Goal: Task Accomplishment & Management: Complete application form

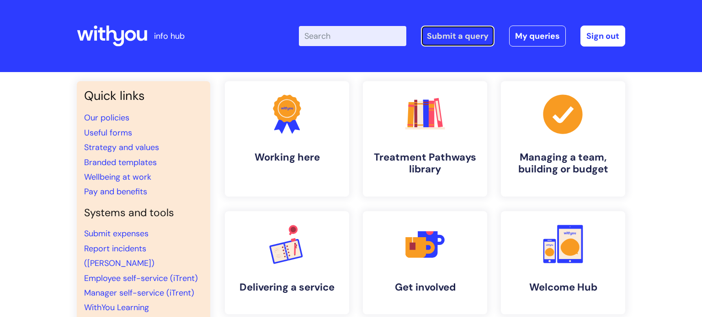
click at [471, 40] on link "Submit a query" at bounding box center [458, 36] width 74 height 21
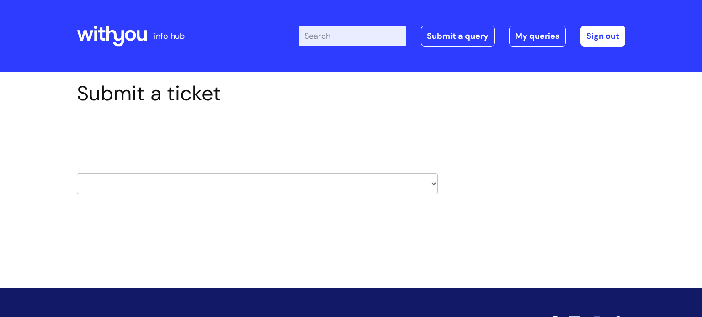
click at [199, 185] on select "HR / People IT and Support Clinical Drug Alerts Finance Accounts Data Support T…" at bounding box center [257, 184] width 361 height 21
select select "systems"
click at [77, 174] on select "HR / People IT and Support Clinical Drug Alerts Finance Accounts Data Support T…" at bounding box center [257, 184] width 361 height 21
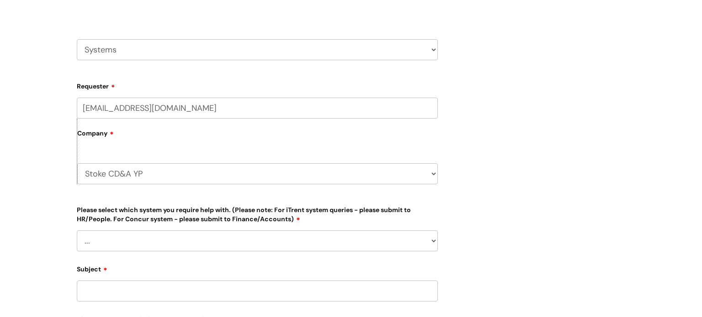
scroll to position [148, 0]
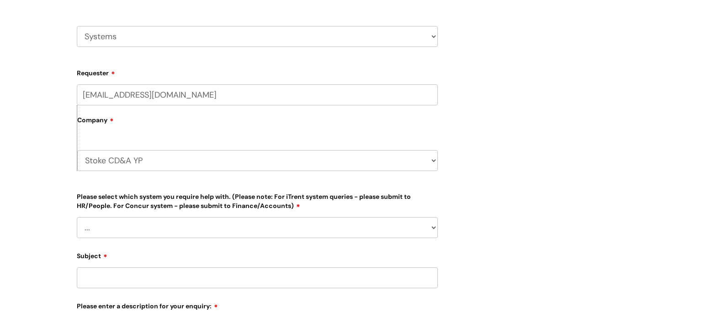
click at [414, 157] on select "Stoke CD&A YP WithYou Current Staff" at bounding box center [257, 160] width 360 height 21
select select "80004418241"
click at [77, 150] on select "Stoke CD&A YP WithYou Current Staff" at bounding box center [257, 160] width 360 height 21
click at [164, 222] on select "... Ulysses Helpdesk Monday.com Nebula fault ILLY CarePath fault Halo fault E-c…" at bounding box center [257, 227] width 361 height 21
click at [77, 217] on select "... Ulysses Helpdesk Monday.com Nebula fault ILLY CarePath fault Halo fault E-c…" at bounding box center [257, 227] width 361 height 21
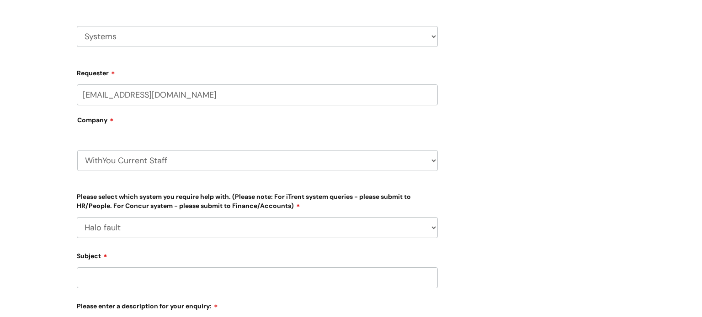
click at [149, 227] on select "... Ulysses Helpdesk Monday.com Nebula fault ILLY CarePath fault Halo fault E-c…" at bounding box center [257, 227] width 361 height 21
select select "Something else"
click at [77, 217] on select "... Ulysses Helpdesk Monday.com Nebula fault ILLY CarePath fault Halo fault E-c…" at bounding box center [257, 227] width 361 height 21
click at [177, 27] on select "HR / People IT and Support Clinical Drug Alerts Finance Accounts Data Support T…" at bounding box center [257, 36] width 361 height 21
select select "learning_and_development"
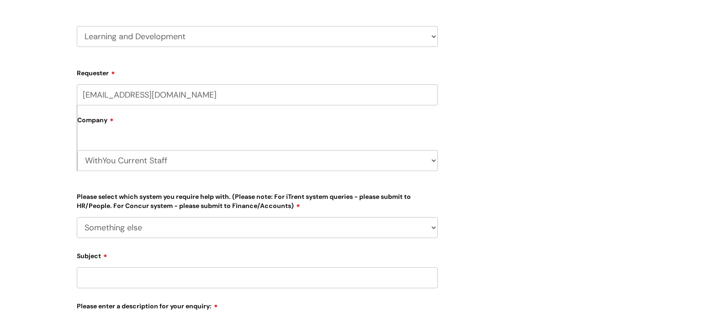
click at [77, 26] on select "HR / People IT and Support Clinical Drug Alerts Finance Accounts Data Support T…" at bounding box center [257, 36] width 361 height 21
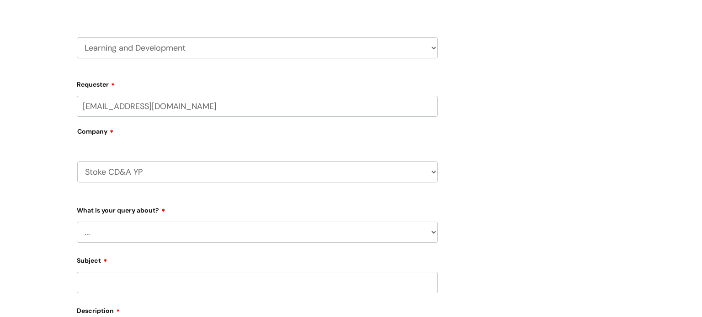
scroll to position [306, 0]
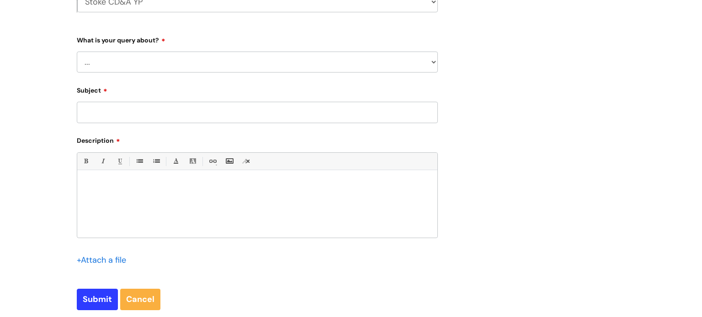
click at [411, 9] on select "Stoke CD&A YP WithYou Current Staff" at bounding box center [257, 1] width 360 height 21
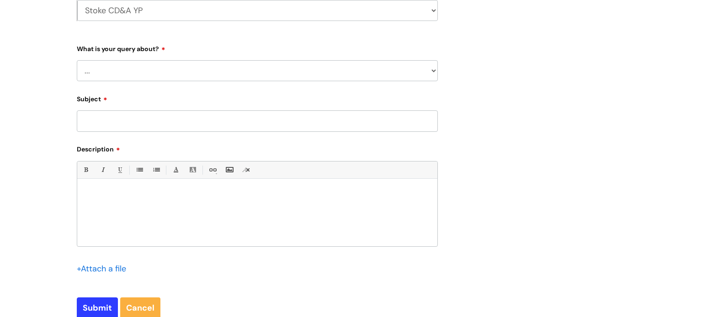
select select "80004418241"
click at [77, 0] on select "Stoke CD&A YP WithYou Current Staff" at bounding box center [257, 10] width 360 height 21
click at [218, 46] on label "What is your query about?" at bounding box center [257, 47] width 361 height 11
click at [212, 53] on div "What is your query about? ... Question about a training course or session booki…" at bounding box center [257, 61] width 361 height 40
click at [146, 74] on select "... Question about a training course or session booking Ask about apprenticeshi…" at bounding box center [257, 70] width 361 height 21
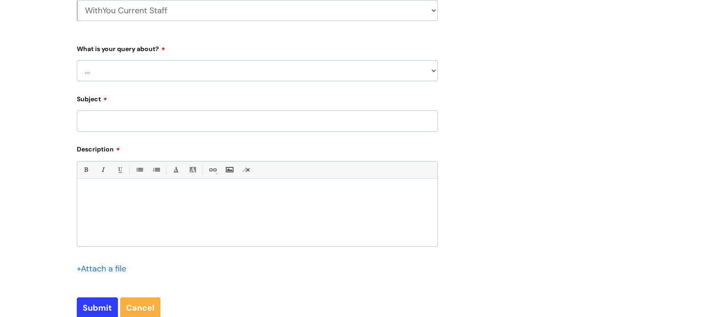
click at [146, 74] on select "... Question about a training course or session booking Ask about apprenticeshi…" at bounding box center [257, 70] width 361 height 21
click at [145, 81] on form "Requester lauren.rusby@wearewithyou.org.uk Company Stoke CD&A YP WithYou Curren…" at bounding box center [257, 117] width 361 height 404
click at [129, 79] on select "... Question about a training course or session booking Ask about apprenticeshi…" at bounding box center [257, 70] width 361 height 21
click at [77, 60] on select "... Question about a training course or session booking Ask about apprenticeshi…" at bounding box center [257, 70] width 361 height 21
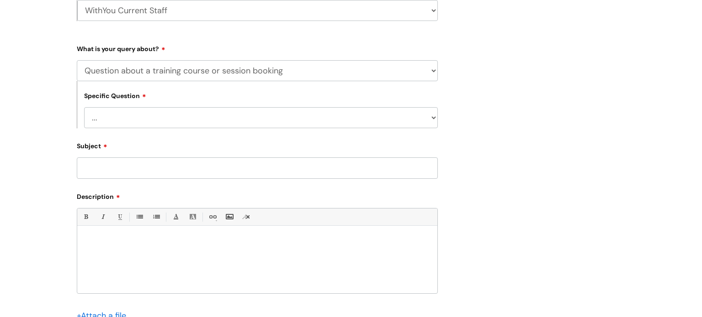
click at [181, 107] on select "... Training booking request Training dates/timetable Enquiry about a topic or …" at bounding box center [261, 117] width 354 height 21
click at [267, 59] on div "What is your query about? ... Question about a training course or session booki…" at bounding box center [257, 84] width 361 height 87
click at [237, 74] on select "... Question about a training course or session booking Ask about apprenticeshi…" at bounding box center [257, 70] width 361 height 21
click at [77, 60] on select "... Question about a training course or session booking Ask about apprenticeshi…" at bounding box center [257, 70] width 361 height 21
click at [215, 66] on select "... Question about a training course or session booking Ask about apprenticeshi…" at bounding box center [257, 70] width 361 height 21
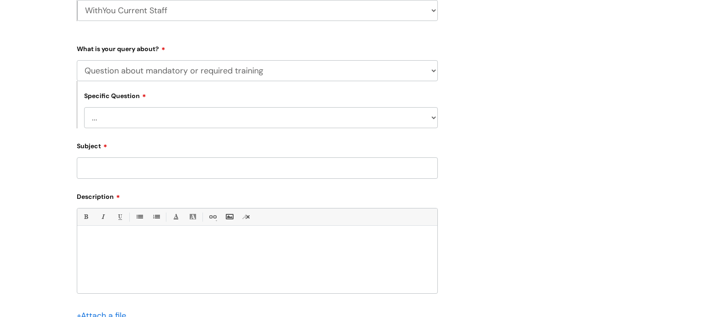
select select "Can’t log in or access learning"
click at [77, 60] on select "... Question about a training course or session booking Ask about apprenticeshi…" at bounding box center [257, 70] width 361 height 21
click at [157, 127] on select "... Issue accessing WithYou Learning Issue accessing an internal course Issue a…" at bounding box center [261, 117] width 354 height 21
select select "Issue accessing WithYou Learning"
click at [84, 108] on select "... Issue accessing WithYou Learning Issue accessing an internal course Issue a…" at bounding box center [261, 117] width 354 height 21
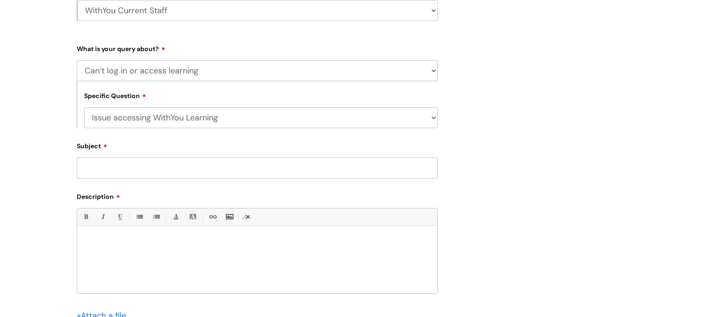
click at [137, 169] on input "Subject" at bounding box center [257, 168] width 361 height 21
type input "Workbooks"
click at [104, 275] on div at bounding box center [257, 262] width 360 height 63
drag, startPoint x: 204, startPoint y: 261, endPoint x: 161, endPoint y: 261, distance: 43.4
click at [161, 261] on p "I am trying to complete the accompanying" at bounding box center [257, 258] width 346 height 8
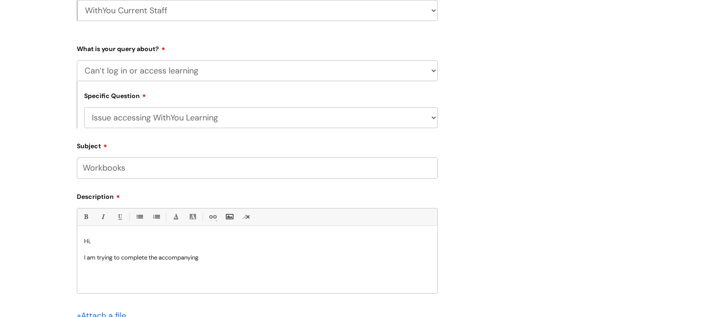
copy p "accompanying"
click at [214, 259] on p "I am trying to complete the accompanying" at bounding box center [257, 258] width 346 height 8
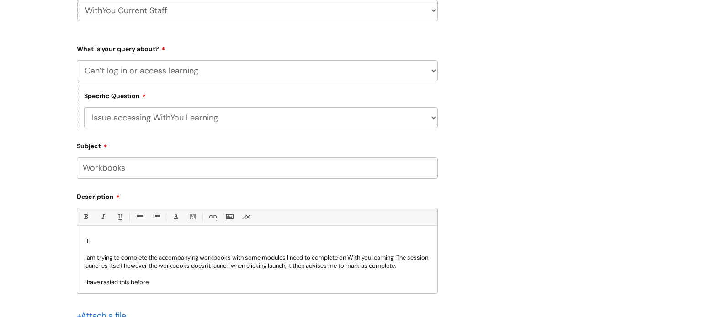
click at [117, 280] on p "I have rasied this before" at bounding box center [257, 283] width 346 height 8
click at [111, 282] on p "I have rasied this before" at bounding box center [257, 283] width 346 height 8
click at [114, 286] on p "I have rasied this before" at bounding box center [257, 283] width 346 height 8
click at [119, 284] on p "I have rasied this before" at bounding box center [257, 283] width 346 height 8
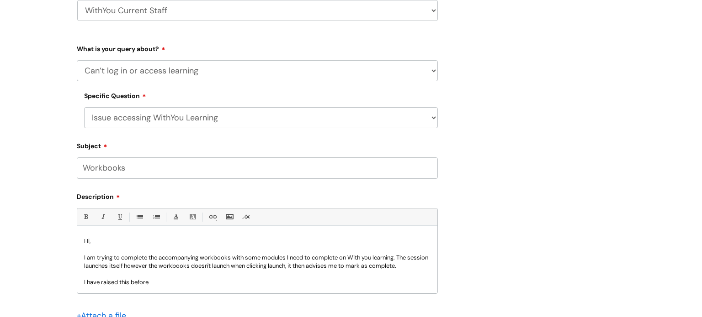
click at [165, 283] on p "I have raised this before" at bounding box center [257, 283] width 346 height 8
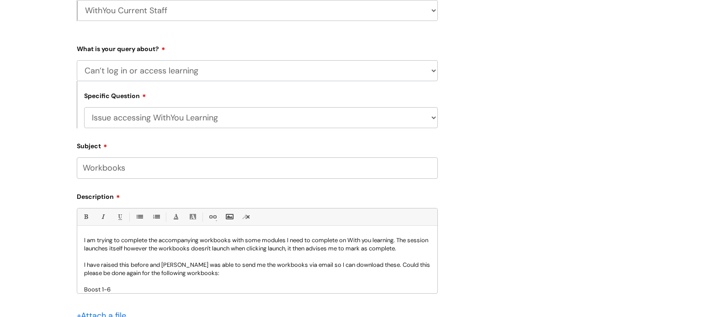
scroll to position [26, 0]
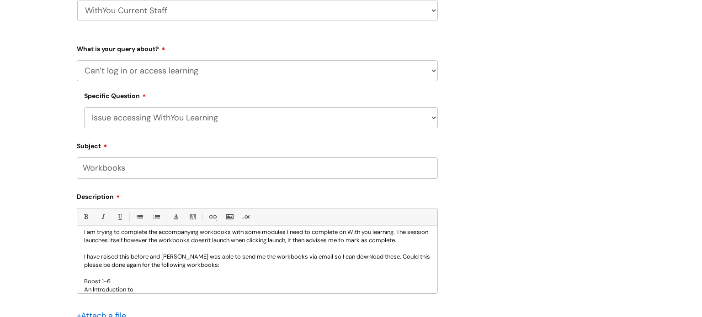
click at [276, 268] on p "I have raised this before and [PERSON_NAME] was able to send me the workbooks v…" at bounding box center [257, 261] width 346 height 16
click at [228, 281] on p "Boost 1-6" at bounding box center [257, 282] width 346 height 8
click at [228, 286] on p "An Introduction to" at bounding box center [257, 290] width 346 height 8
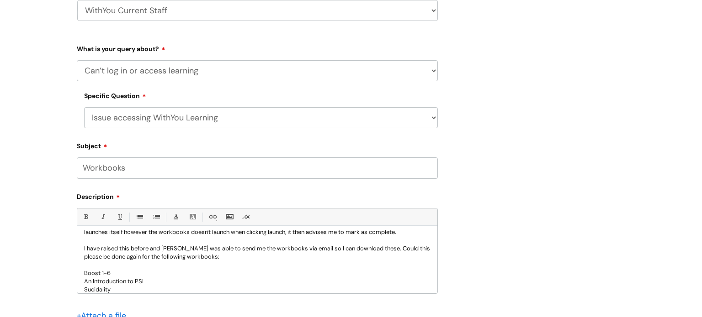
click at [103, 290] on p "Sucidality" at bounding box center [257, 290] width 346 height 8
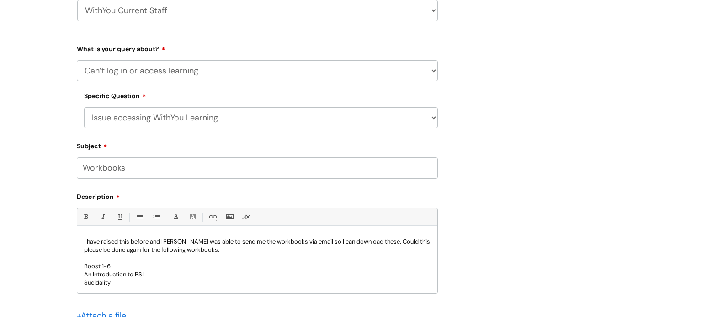
drag, startPoint x: 117, startPoint y: 290, endPoint x: 91, endPoint y: 289, distance: 26.5
click at [91, 289] on div "Hi, I am trying to complete the accompanying workbooks with some modules I need…" at bounding box center [257, 262] width 360 height 63
click at [98, 278] on p "Suicidality" at bounding box center [257, 282] width 346 height 8
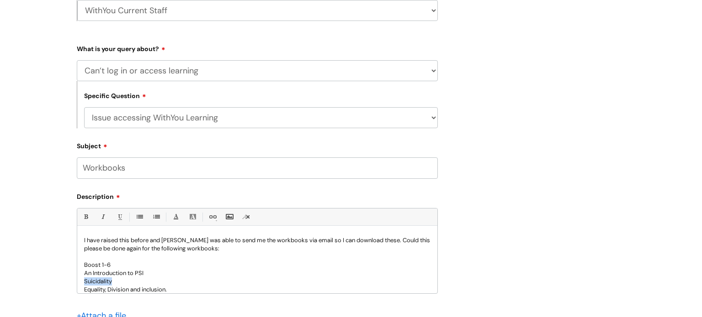
click at [98, 278] on p "Suicidality" at bounding box center [257, 282] width 346 height 8
drag, startPoint x: 110, startPoint y: 281, endPoint x: 96, endPoint y: 282, distance: 13.3
click at [96, 282] on p "Suici dality" at bounding box center [257, 282] width 346 height 8
drag, startPoint x: 117, startPoint y: 283, endPoint x: 99, endPoint y: 283, distance: 18.7
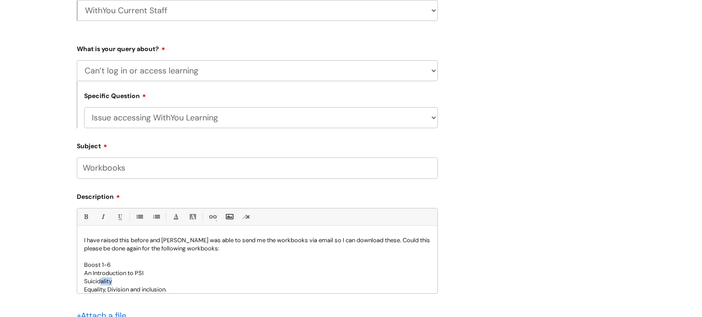
click at [99, 283] on p "Suici dality" at bounding box center [257, 282] width 346 height 8
click at [126, 280] on p "Suici dality" at bounding box center [257, 282] width 346 height 8
click at [194, 285] on p "Suici dality" at bounding box center [257, 282] width 346 height 8
click at [192, 288] on p "Equality, Division and inclusion." at bounding box center [257, 290] width 346 height 8
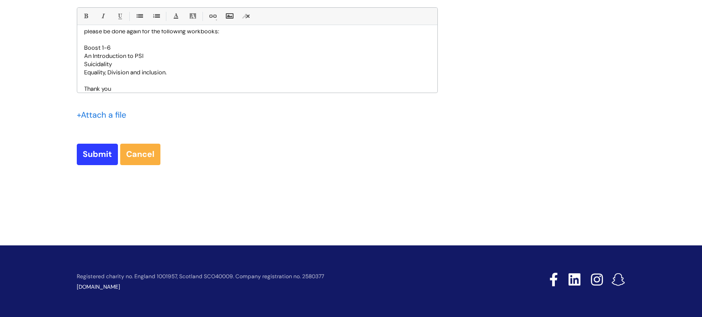
scroll to position [501, 0]
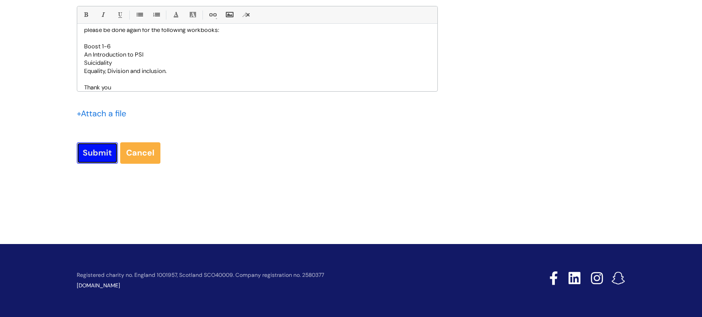
click at [102, 154] on input "Submit" at bounding box center [97, 152] width 41 height 21
type input "Please Wait..."
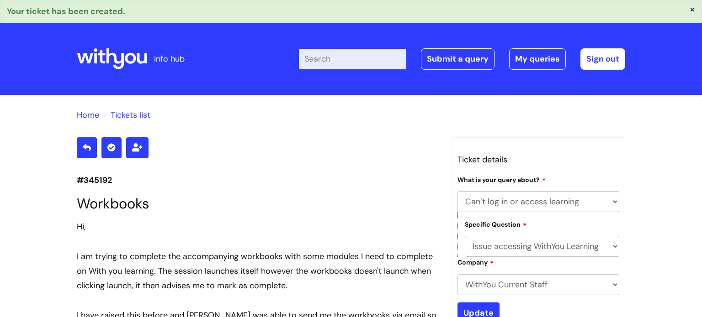
select select "Can’t log in or access learning"
select select "Issue accessing WithYou Learning"
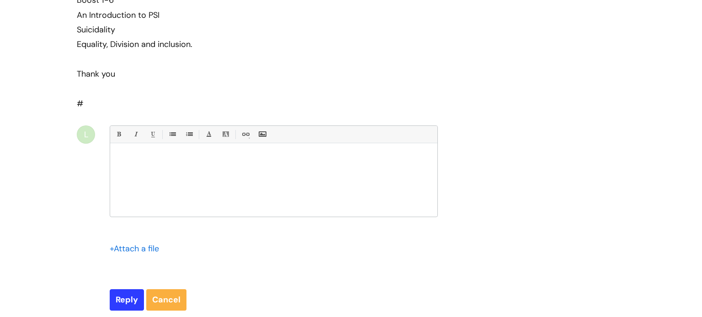
scroll to position [360, 0]
